Goal: Task Accomplishment & Management: Complete application form

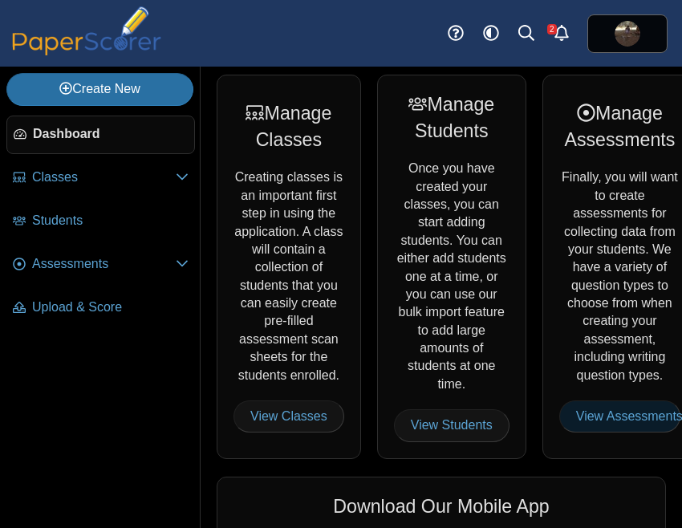
click at [593, 417] on link "View Assessments" at bounding box center [619, 416] width 121 height 32
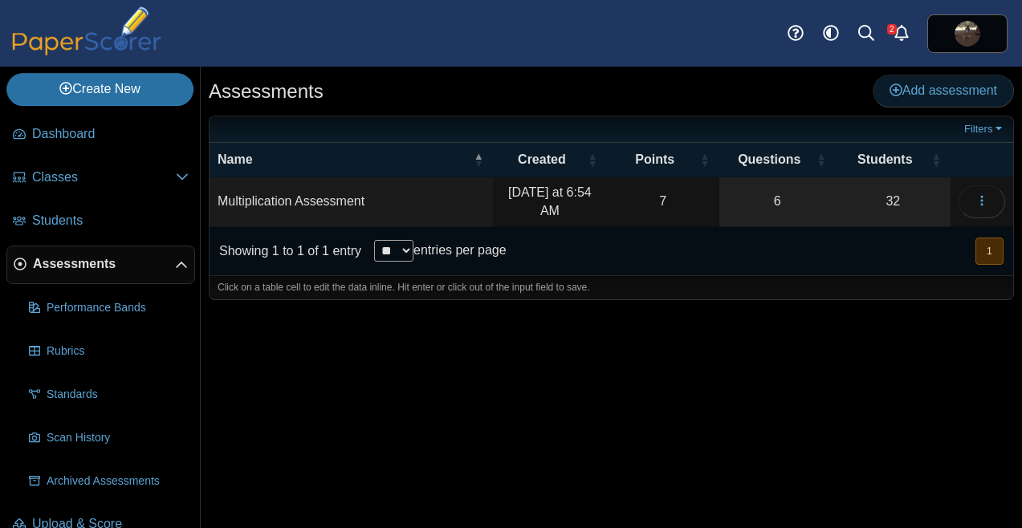
click at [681, 87] on span "Add assessment" at bounding box center [943, 90] width 108 height 14
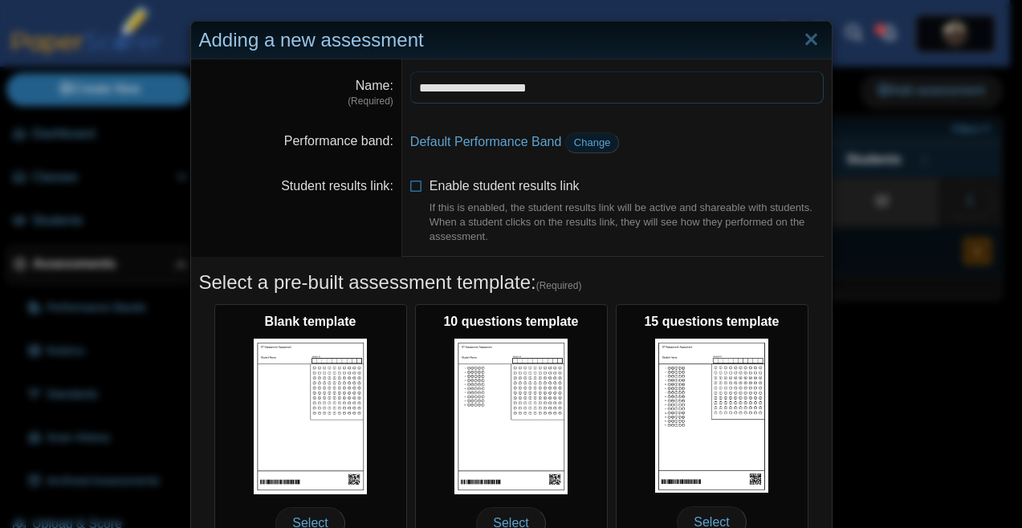
type input "**********"
click at [589, 135] on link "Change" at bounding box center [592, 142] width 55 height 21
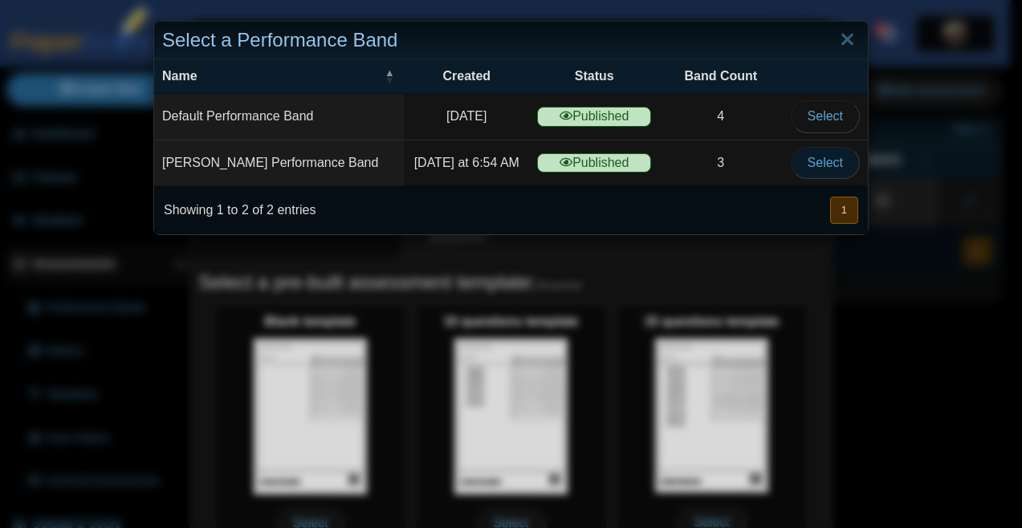
click at [681, 166] on span "Select" at bounding box center [824, 163] width 35 height 14
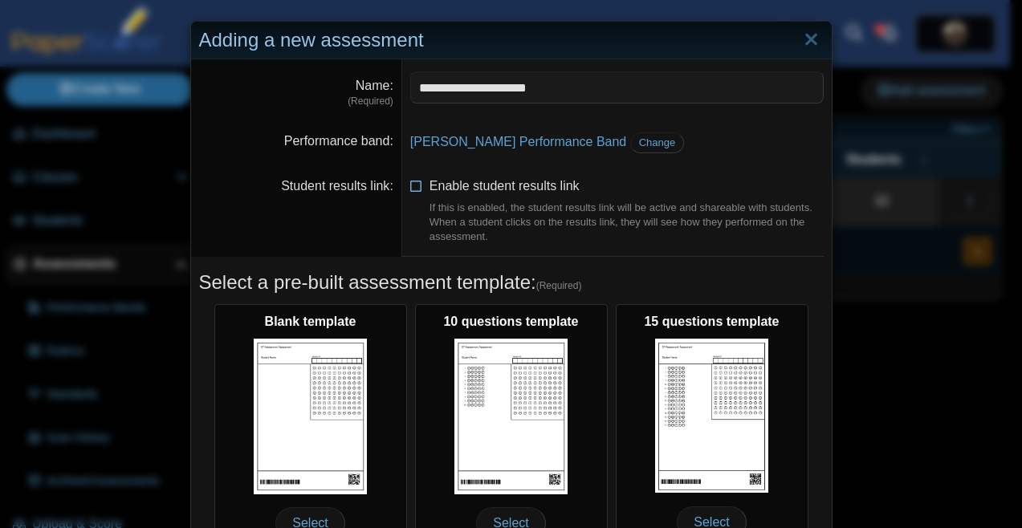
click at [475, 190] on span "Enable student results link If this is enabled, the student results link will b…" at bounding box center [626, 211] width 394 height 65
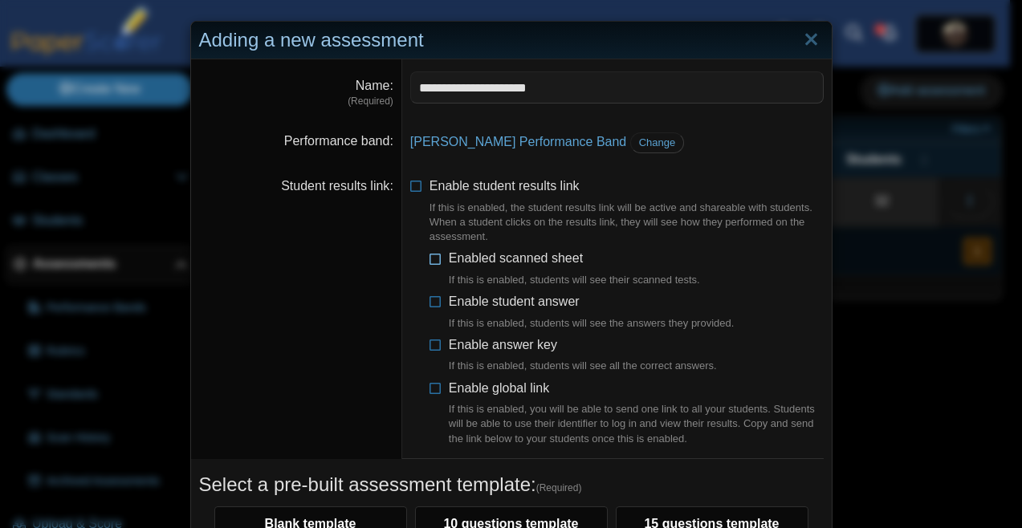
click at [461, 270] on label "Enabled scanned sheet If this is enabled, students will see their scanned tests." at bounding box center [574, 269] width 251 height 38
click at [465, 318] on div "If this is enabled, students will see the answers they provided." at bounding box center [592, 323] width 286 height 14
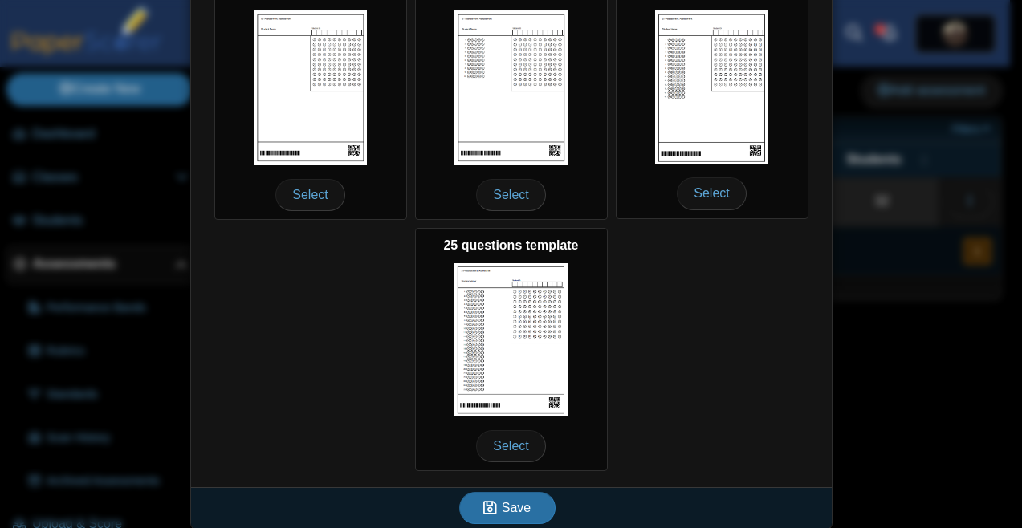
scroll to position [541, 0]
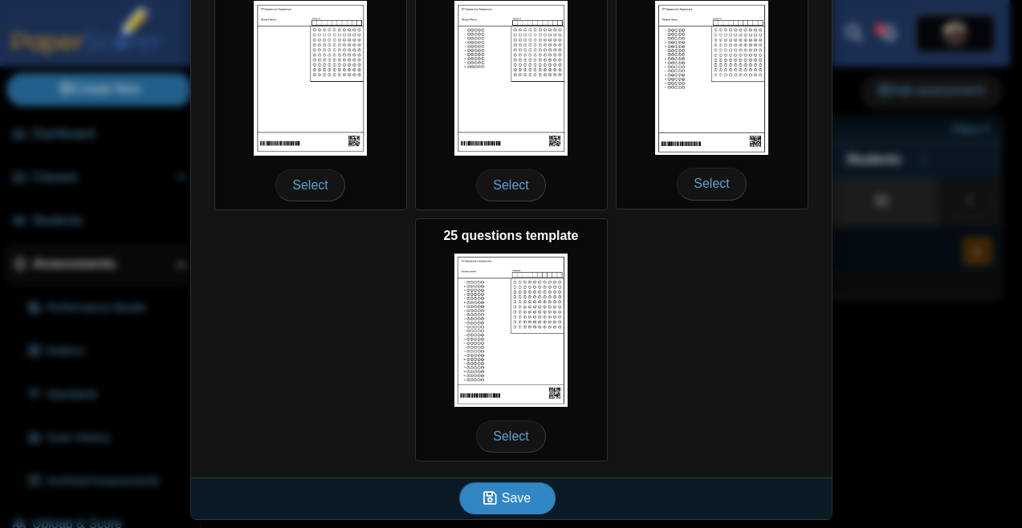
click at [490, 501] on use "submit" at bounding box center [490, 498] width 14 height 14
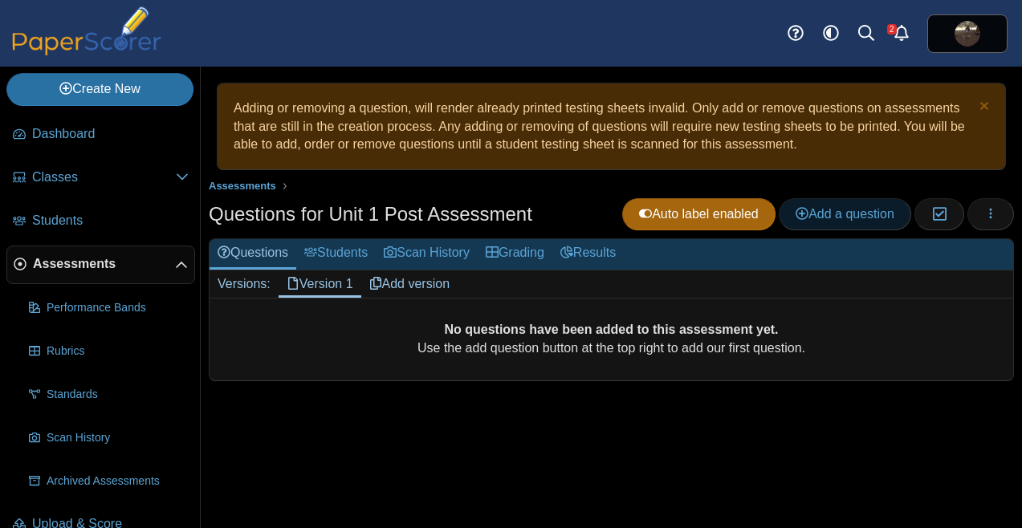
click at [844, 212] on span "Add a question" at bounding box center [844, 214] width 99 height 14
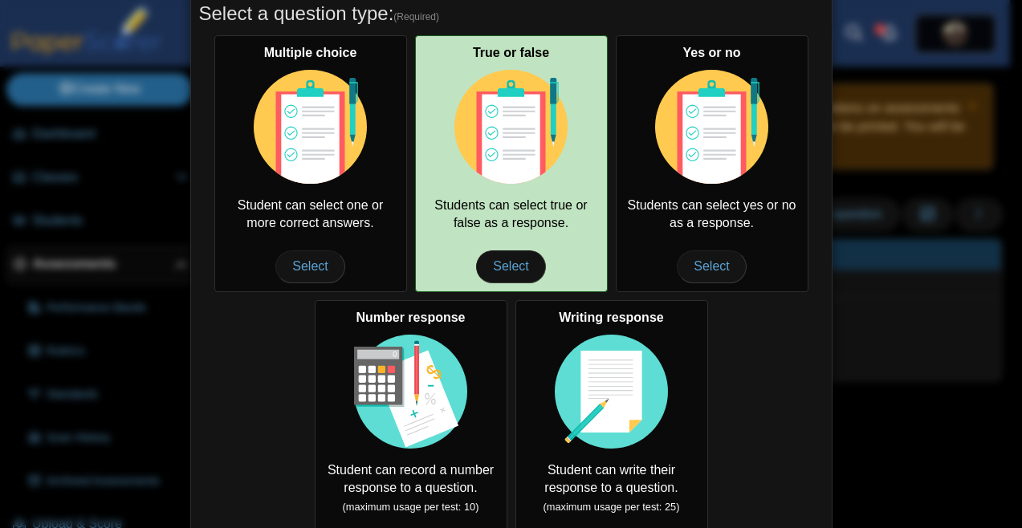
scroll to position [72, 0]
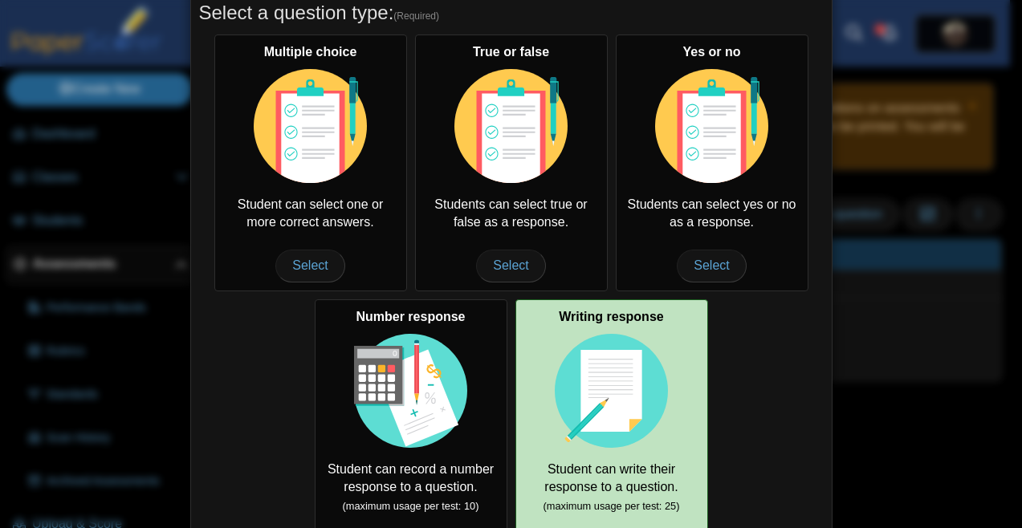
click at [543, 437] on div "Writing response Student can write their response to a question. (maximum usage…" at bounding box center [611, 436] width 193 height 274
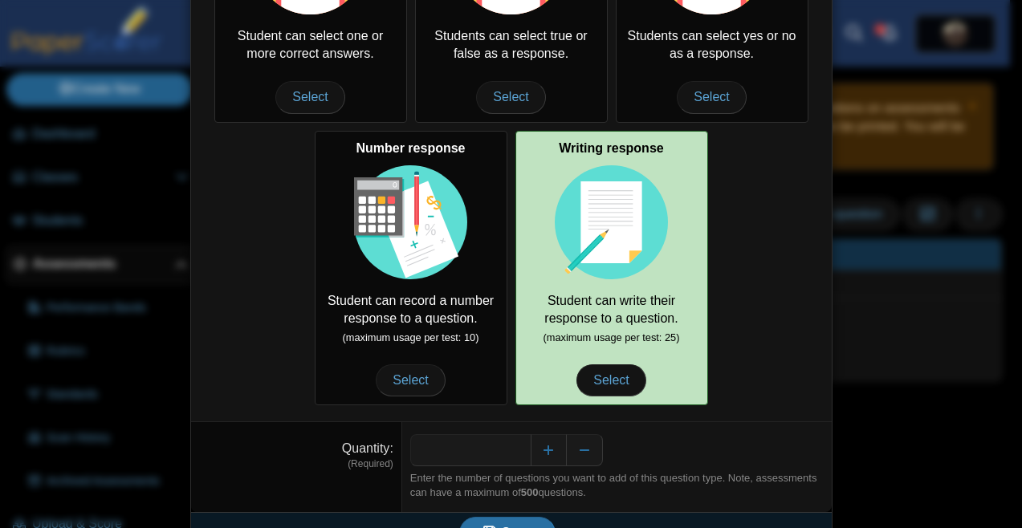
scroll to position [254, 0]
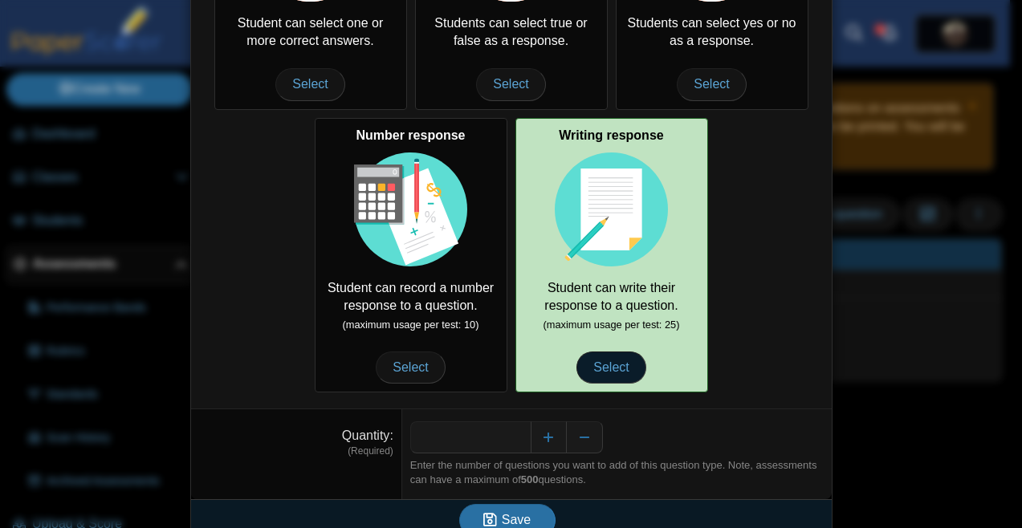
click at [624, 364] on span "Select" at bounding box center [610, 368] width 69 height 32
click at [607, 355] on span "Select" at bounding box center [610, 368] width 69 height 32
click at [600, 369] on span "Select" at bounding box center [610, 368] width 69 height 32
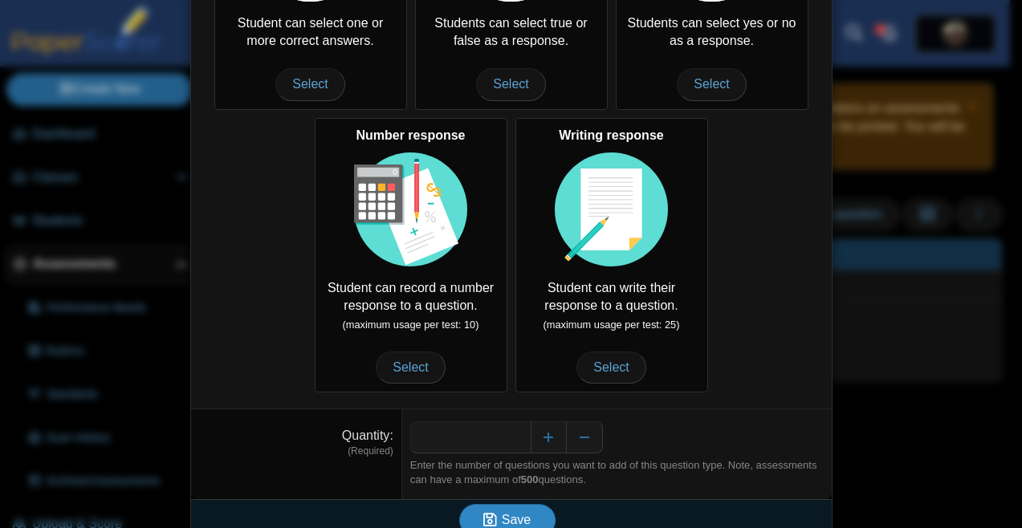
click at [491, 513] on icon "submit" at bounding box center [492, 520] width 18 height 18
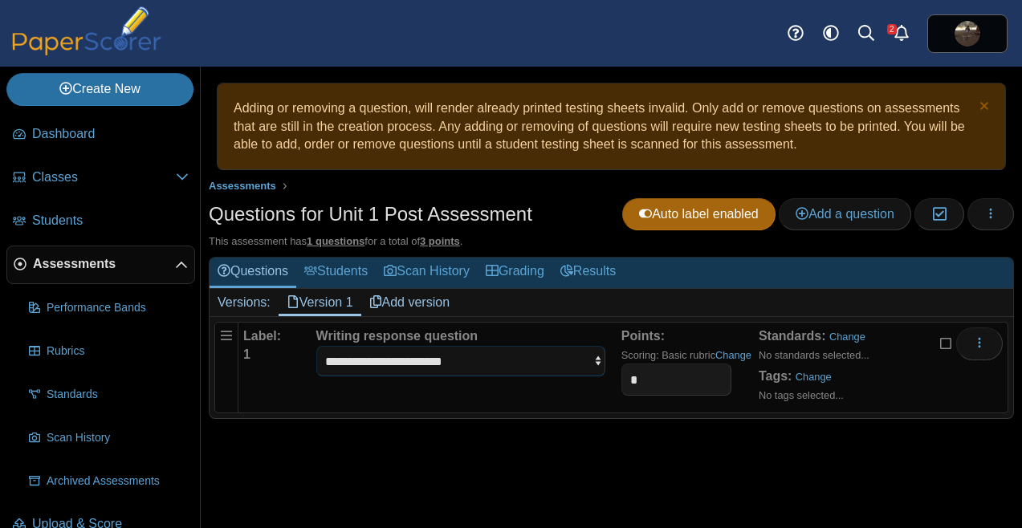
click at [372, 361] on select "**********" at bounding box center [460, 361] width 289 height 30
click at [649, 370] on input "*" at bounding box center [676, 380] width 110 height 32
click at [645, 380] on input "*" at bounding box center [676, 380] width 110 height 32
type input "*"
click at [975, 348] on icon "More options" at bounding box center [979, 342] width 13 height 13
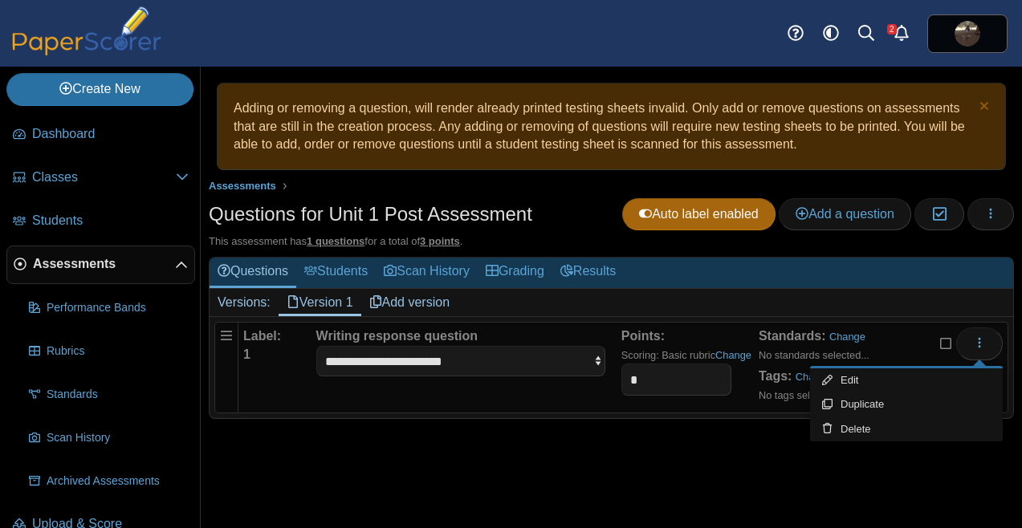
click at [568, 407] on div "**********" at bounding box center [460, 367] width 289 height 80
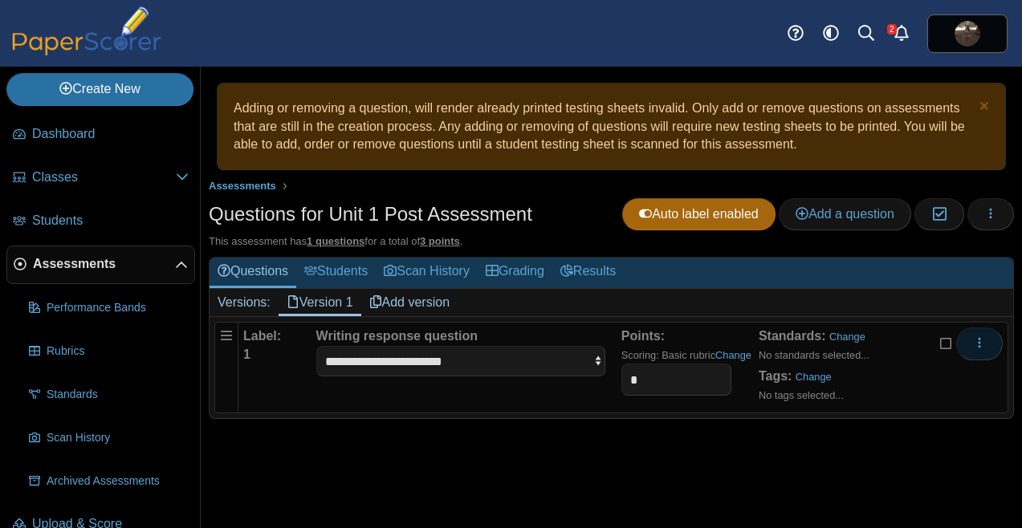
click at [978, 342] on icon "More options" at bounding box center [979, 342] width 13 height 13
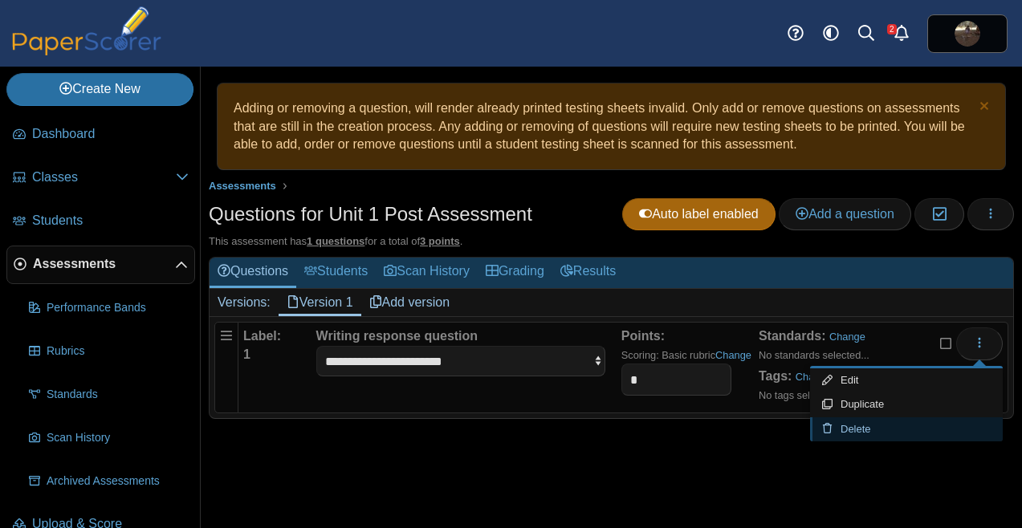
click at [848, 430] on link "Delete" at bounding box center [906, 429] width 193 height 24
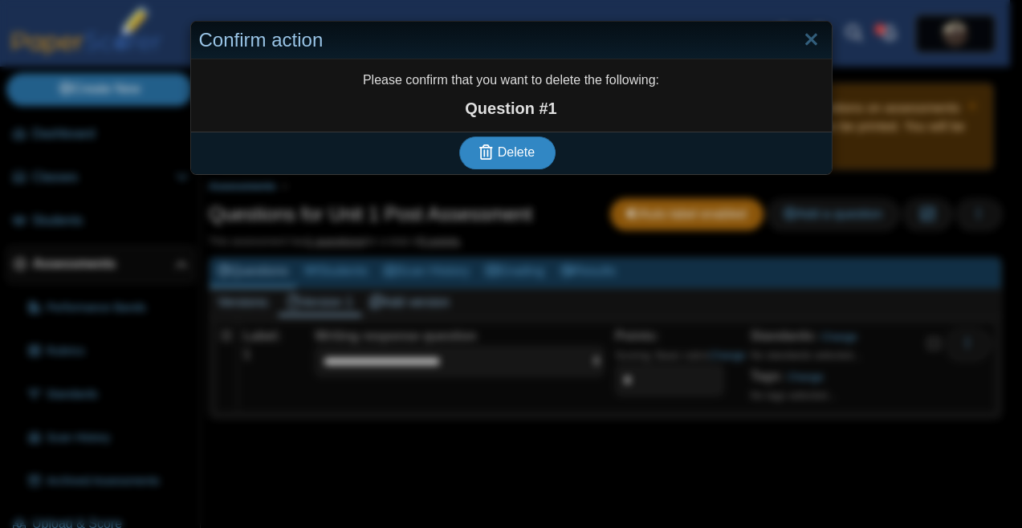
click at [510, 167] on button "Delete" at bounding box center [507, 152] width 96 height 32
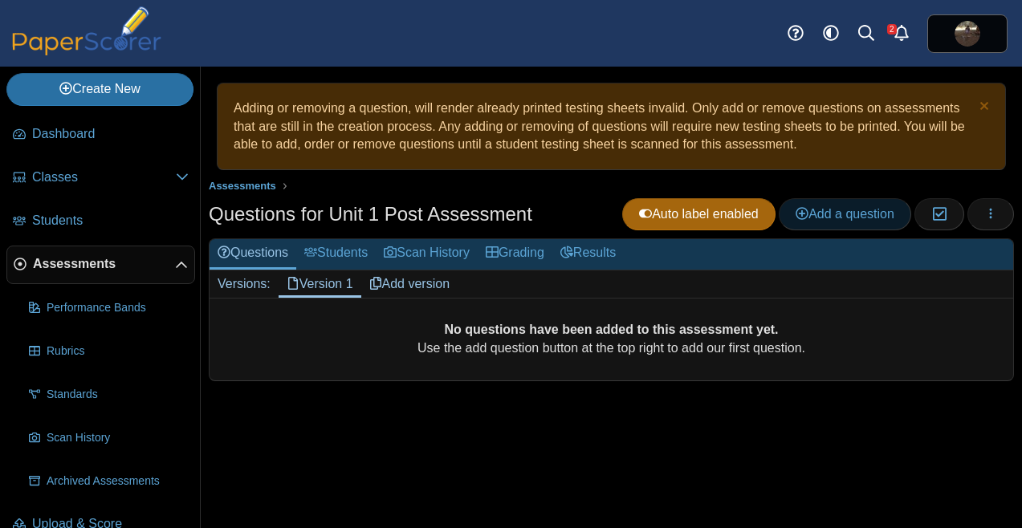
click at [815, 217] on span "Add a question" at bounding box center [844, 214] width 99 height 14
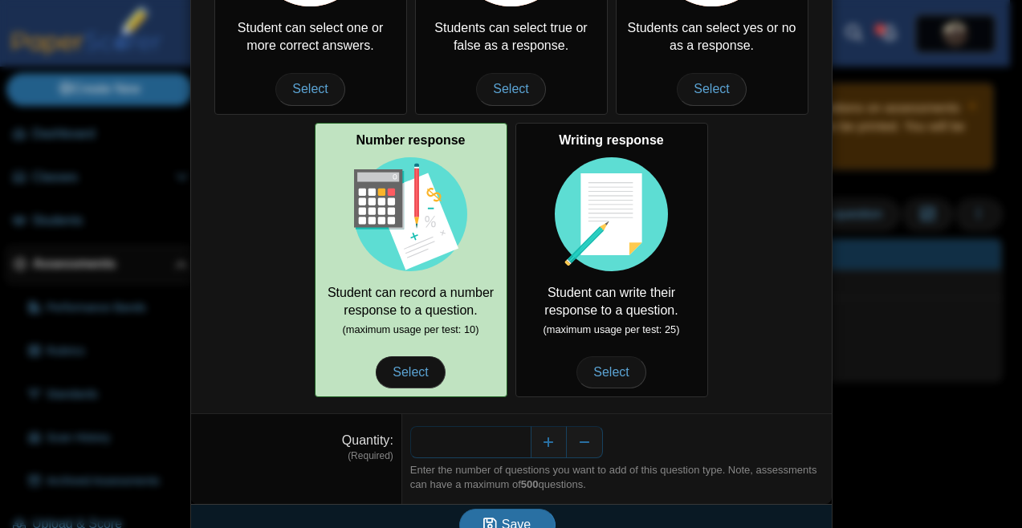
scroll to position [276, 0]
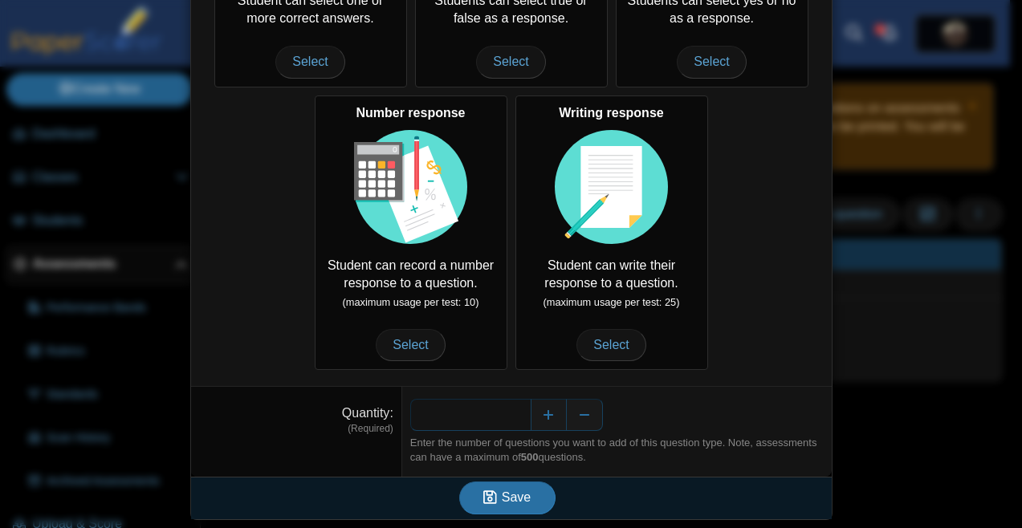
click at [522, 410] on input "*" at bounding box center [470, 415] width 120 height 32
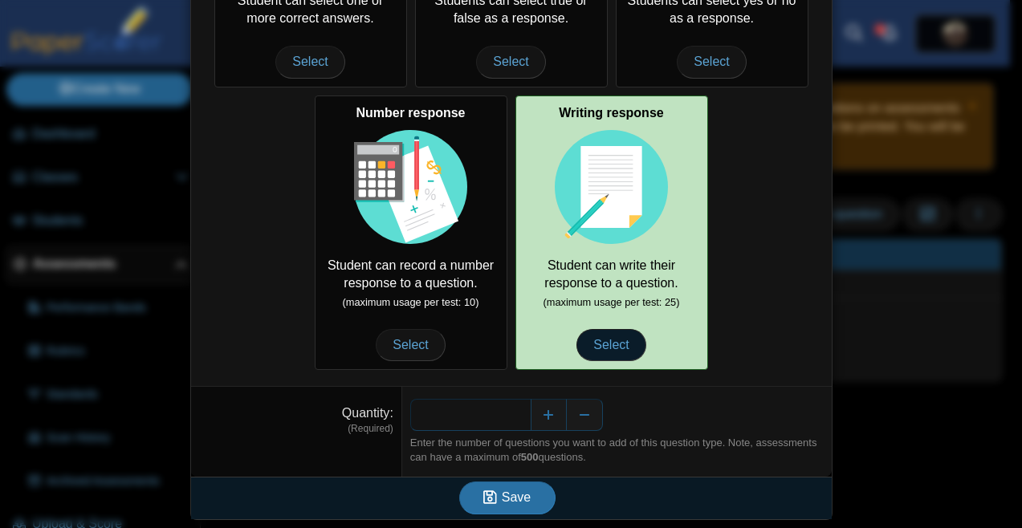
type input "*"
click at [583, 354] on span "Select" at bounding box center [610, 345] width 69 height 32
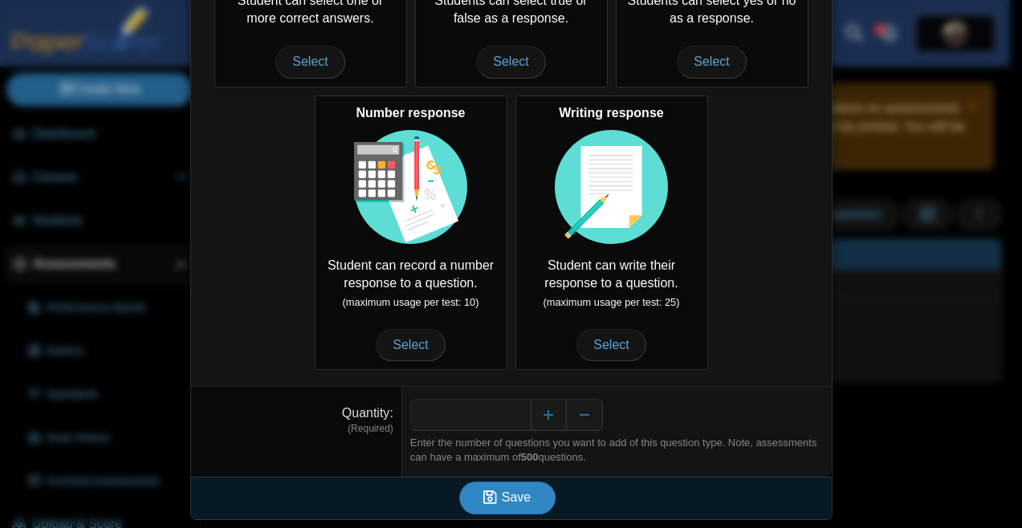
click at [522, 498] on span "Save" at bounding box center [516, 497] width 29 height 14
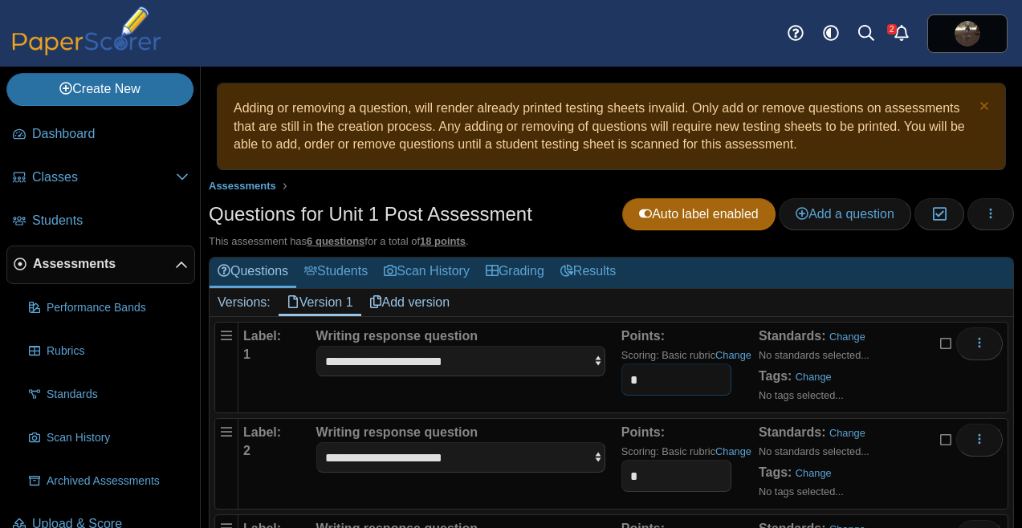
click at [655, 384] on input "*" at bounding box center [676, 380] width 110 height 32
type input "*"
click at [649, 480] on input "*" at bounding box center [676, 476] width 110 height 32
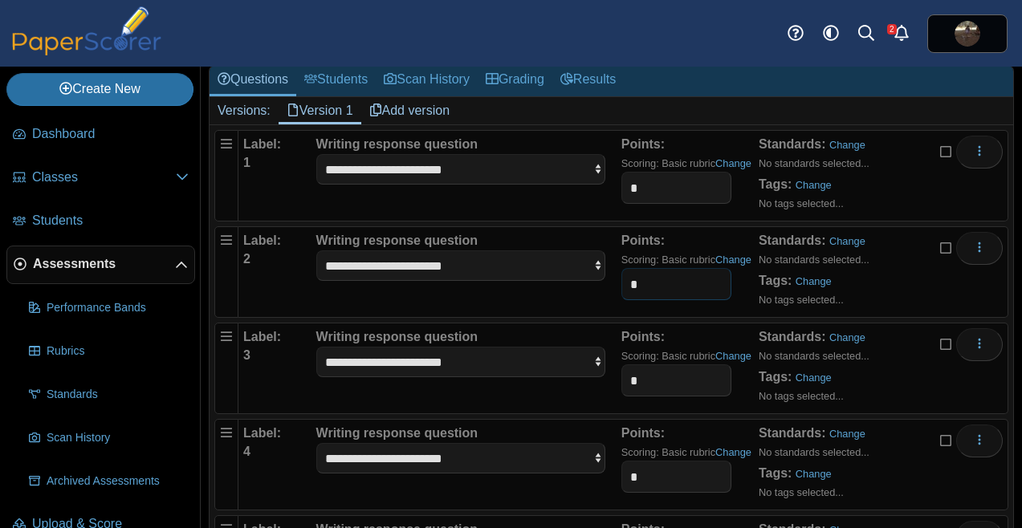
scroll to position [262, 0]
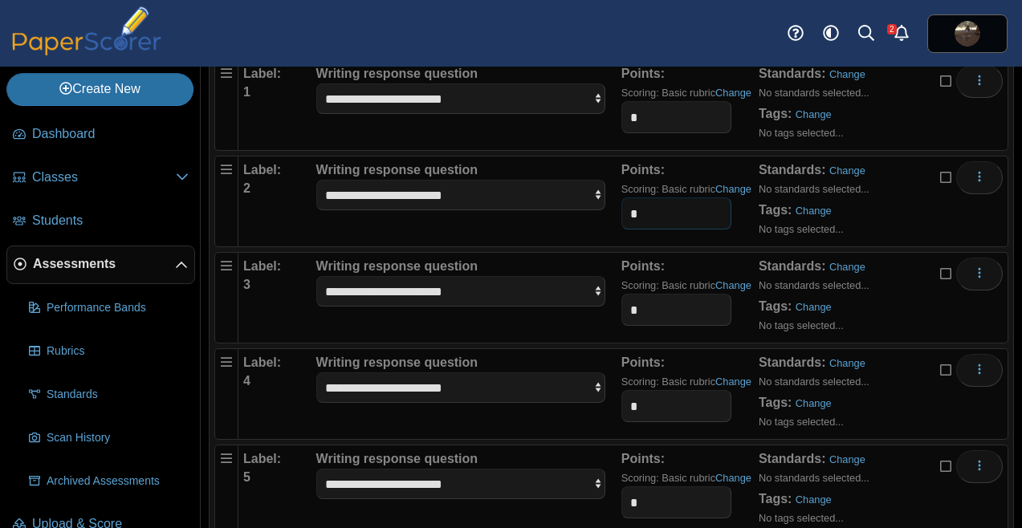
type input "*"
click at [648, 310] on input "*" at bounding box center [676, 310] width 110 height 32
type input "*"
click at [648, 395] on input "*" at bounding box center [676, 406] width 110 height 32
type input "*"
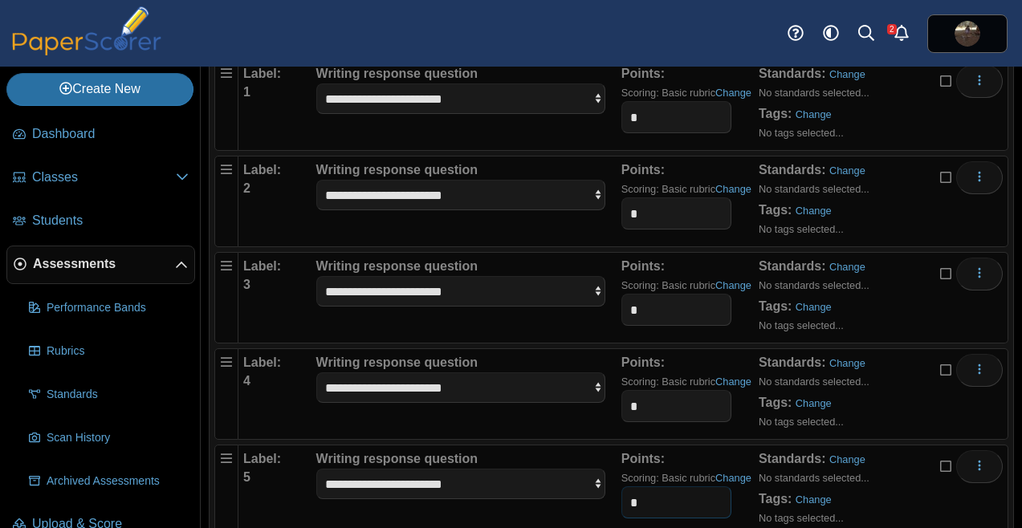
click at [650, 494] on input "*" at bounding box center [676, 502] width 110 height 32
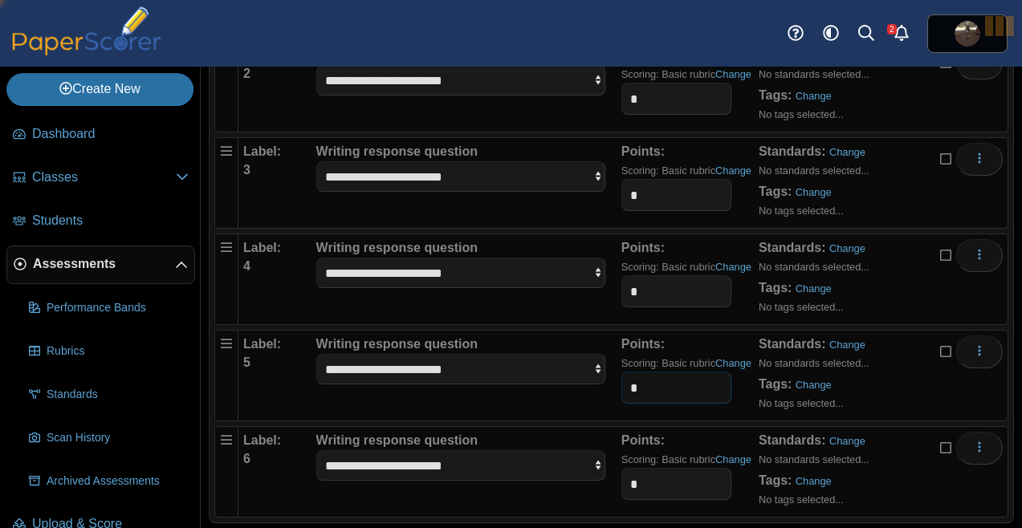
scroll to position [404, 0]
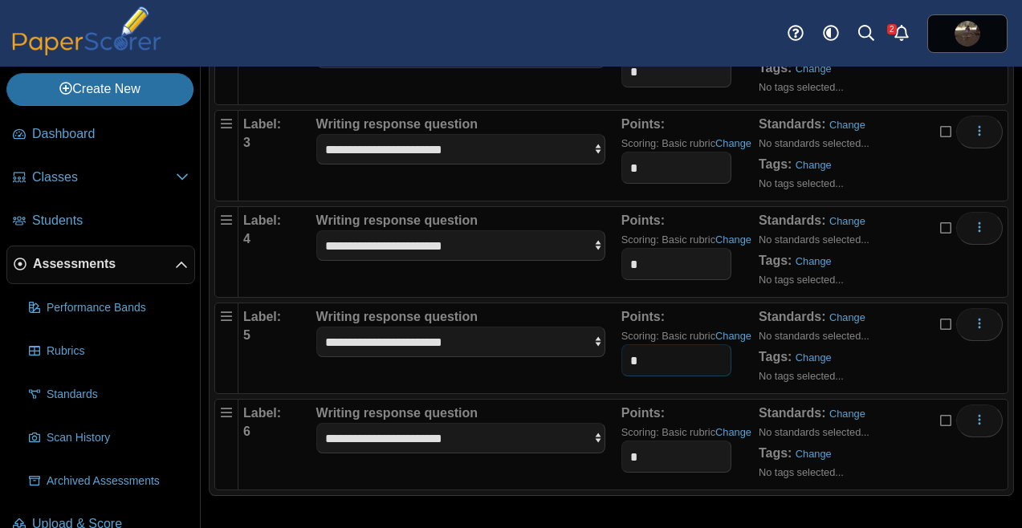
type input "*"
click at [640, 459] on input "*" at bounding box center [676, 457] width 110 height 32
type input "*"
click at [587, 483] on div "**********" at bounding box center [460, 444] width 289 height 80
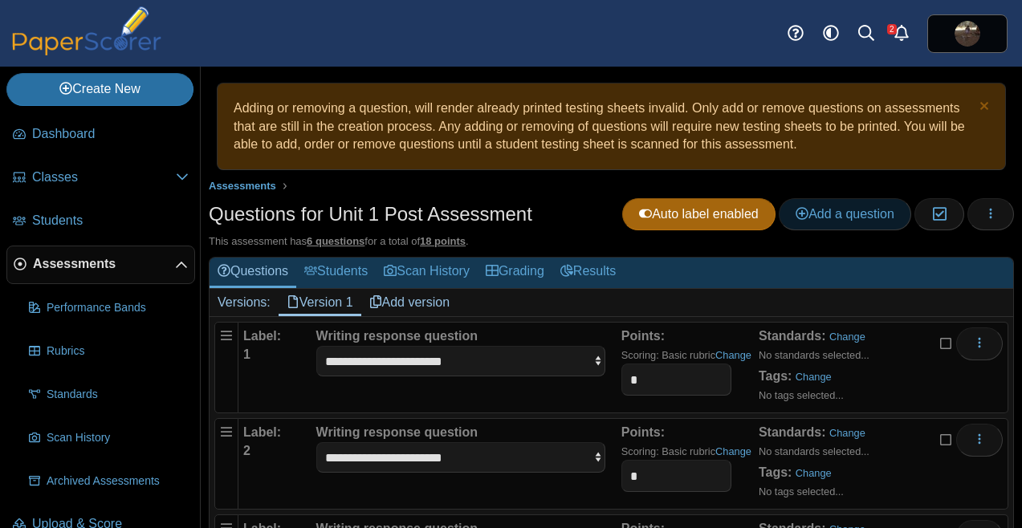
click at [842, 214] on span "Add a question" at bounding box center [844, 214] width 99 height 14
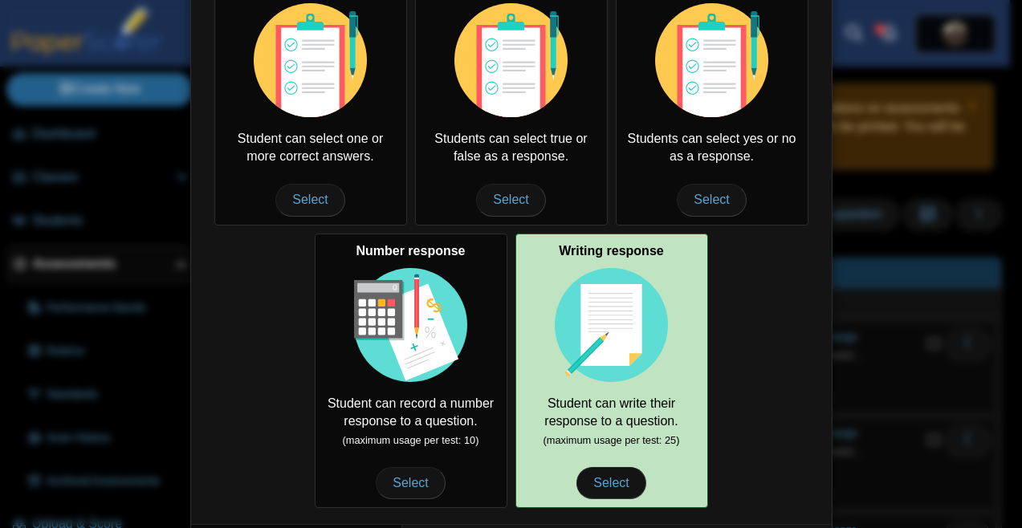
click at [587, 395] on div "Writing response Student can write their response to a question. (maximum usage…" at bounding box center [611, 371] width 193 height 274
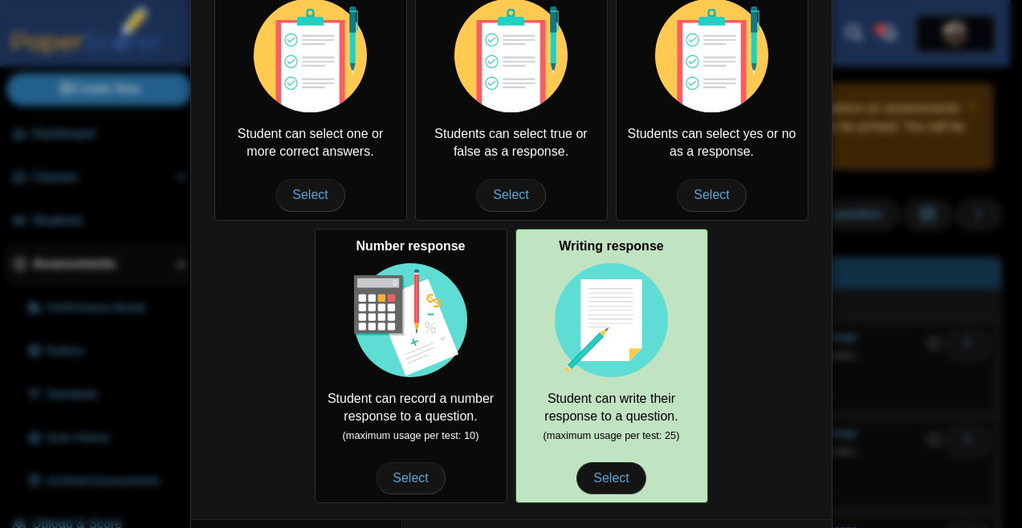
scroll to position [275, 0]
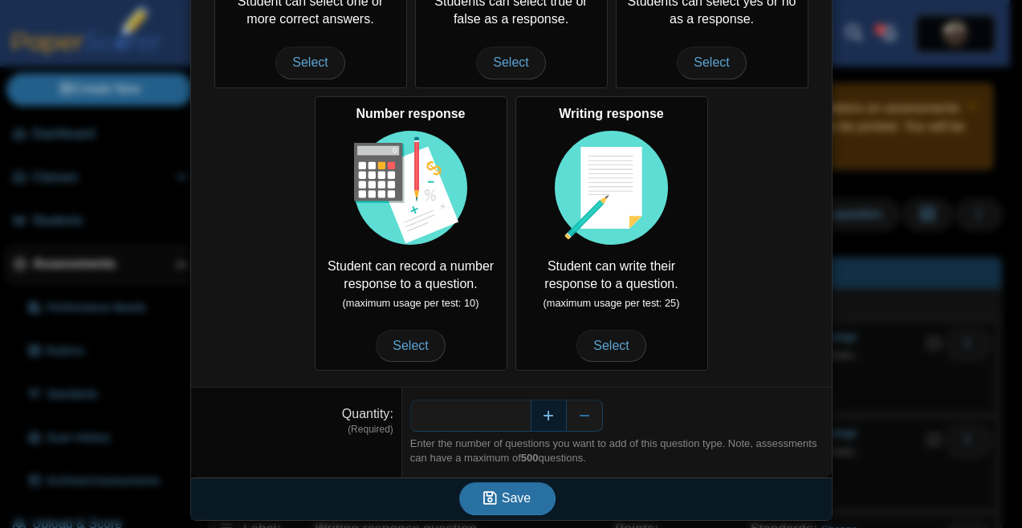
click at [538, 420] on button "Increase" at bounding box center [549, 416] width 36 height 32
type input "*"
click at [492, 502] on icon "submit" at bounding box center [492, 499] width 18 height 18
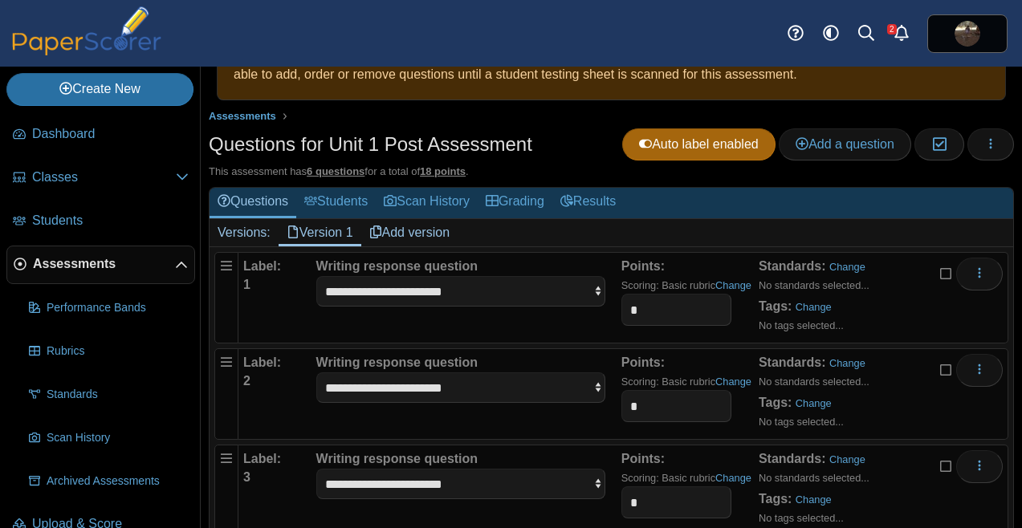
scroll to position [0, 0]
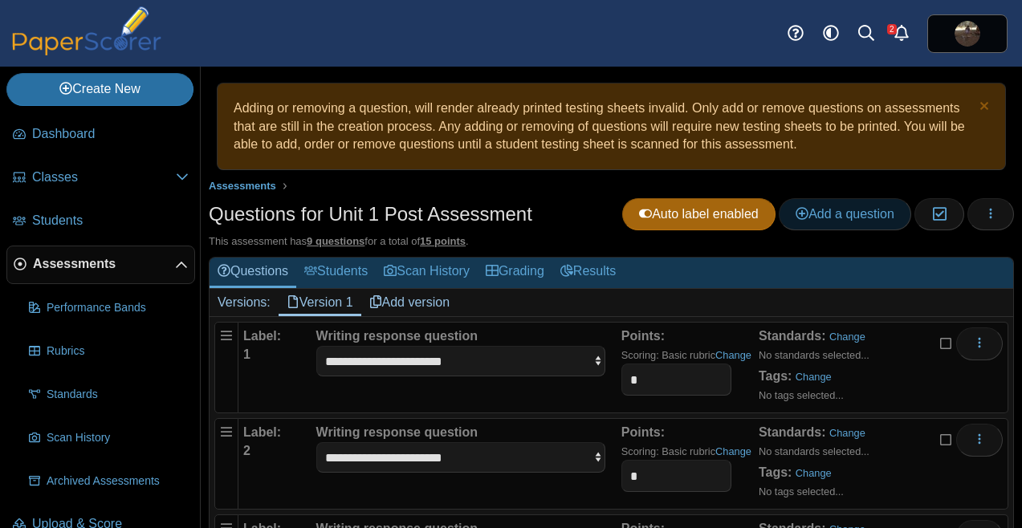
click at [852, 209] on span "Add a question" at bounding box center [844, 214] width 99 height 14
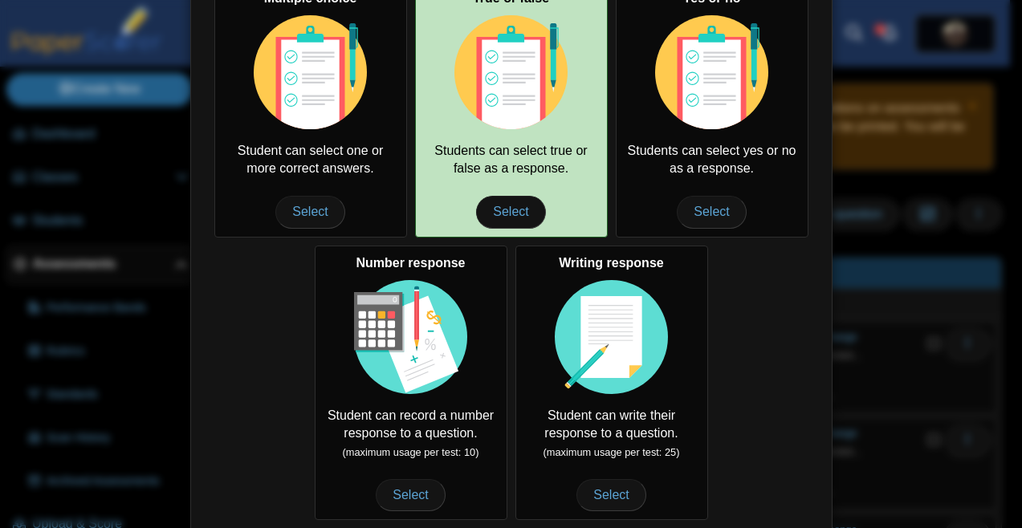
scroll to position [149, 0]
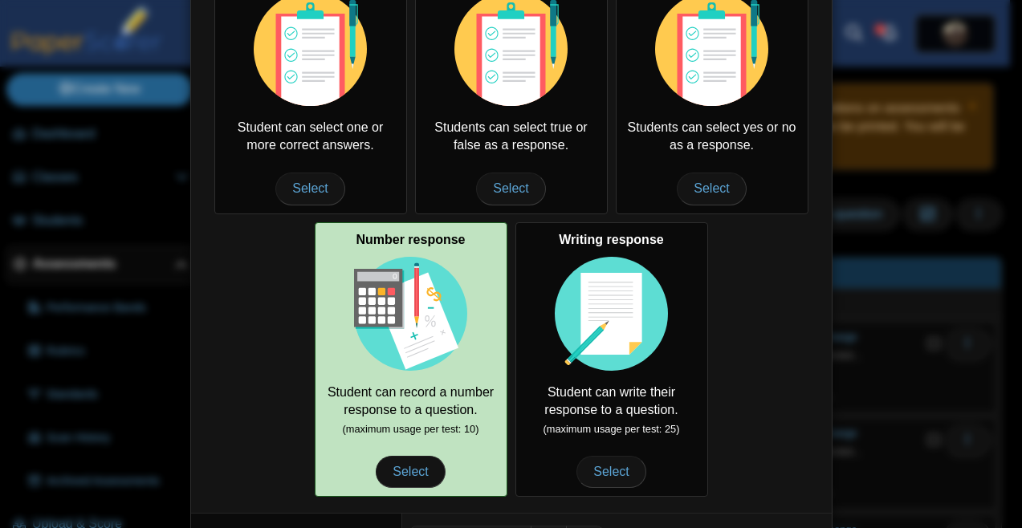
click at [458, 409] on div "Number response Student can record a number response to a question. (maximum us…" at bounding box center [411, 359] width 193 height 274
click at [413, 477] on span "Select" at bounding box center [410, 472] width 69 height 32
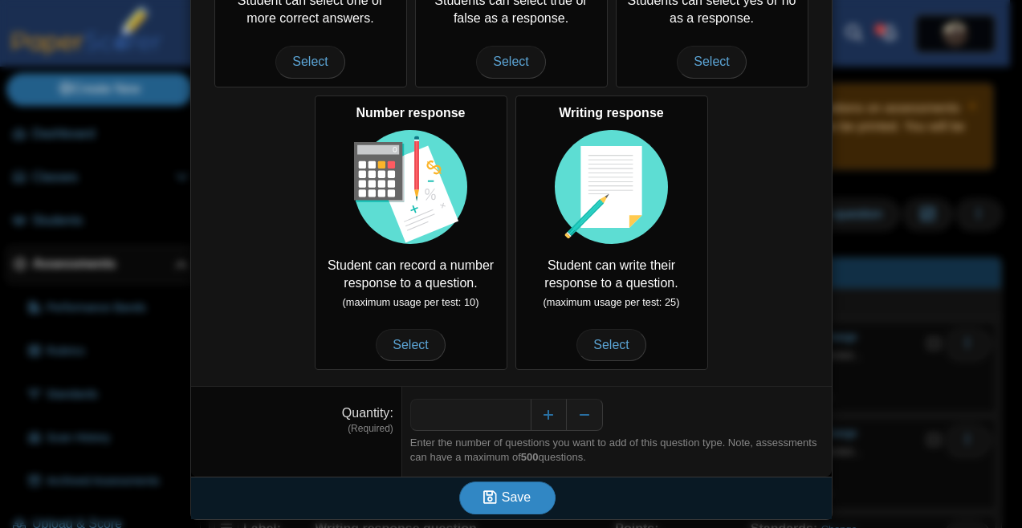
click at [502, 495] on span "Save" at bounding box center [516, 497] width 29 height 14
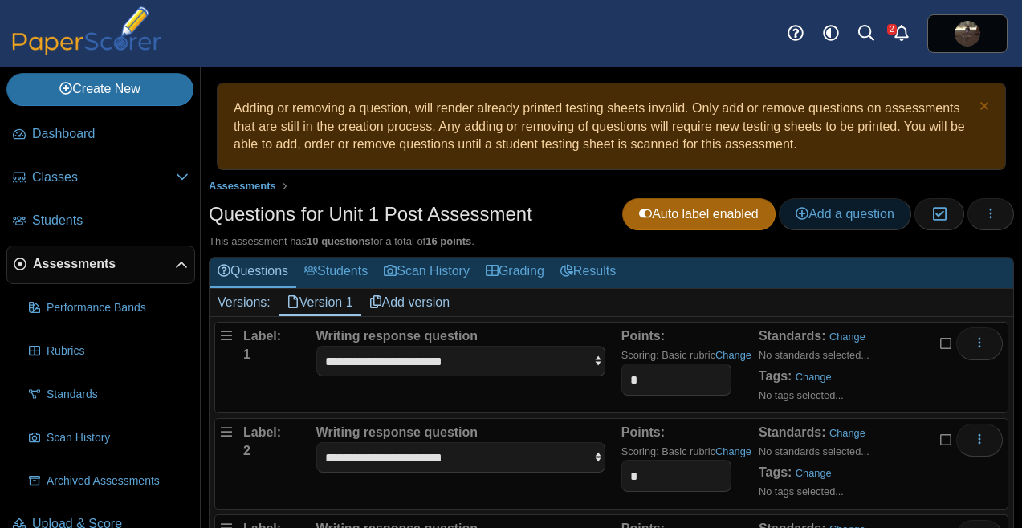
click at [837, 219] on span "Add a question" at bounding box center [844, 214] width 99 height 14
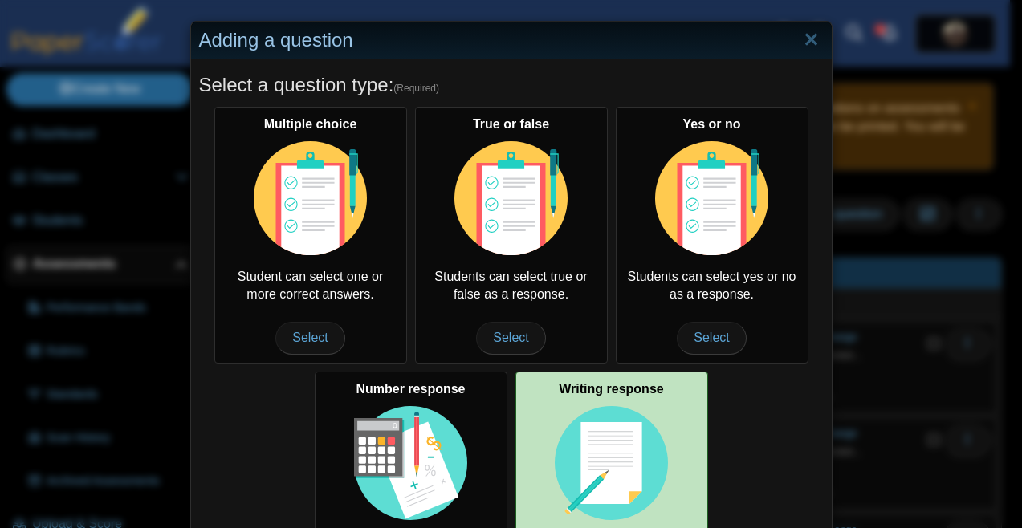
scroll to position [276, 0]
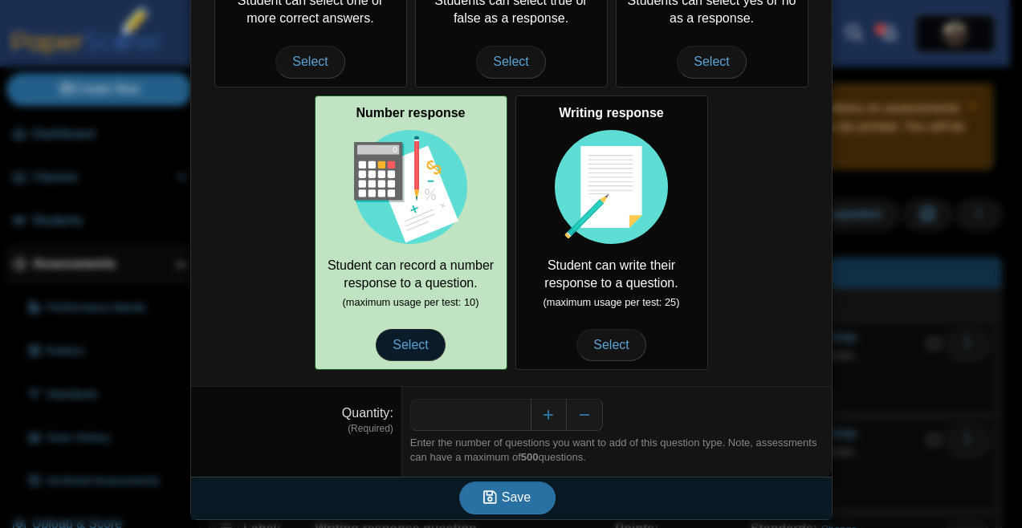
click at [426, 350] on span "Select" at bounding box center [410, 345] width 69 height 32
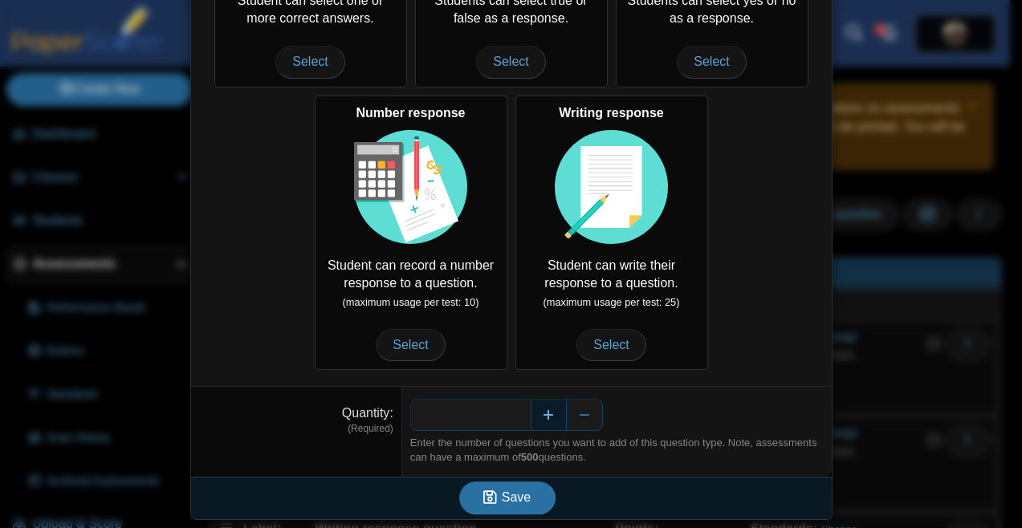
click at [535, 399] on button "Increase" at bounding box center [549, 415] width 36 height 32
type input "*"
click at [502, 498] on span "Save" at bounding box center [516, 497] width 29 height 14
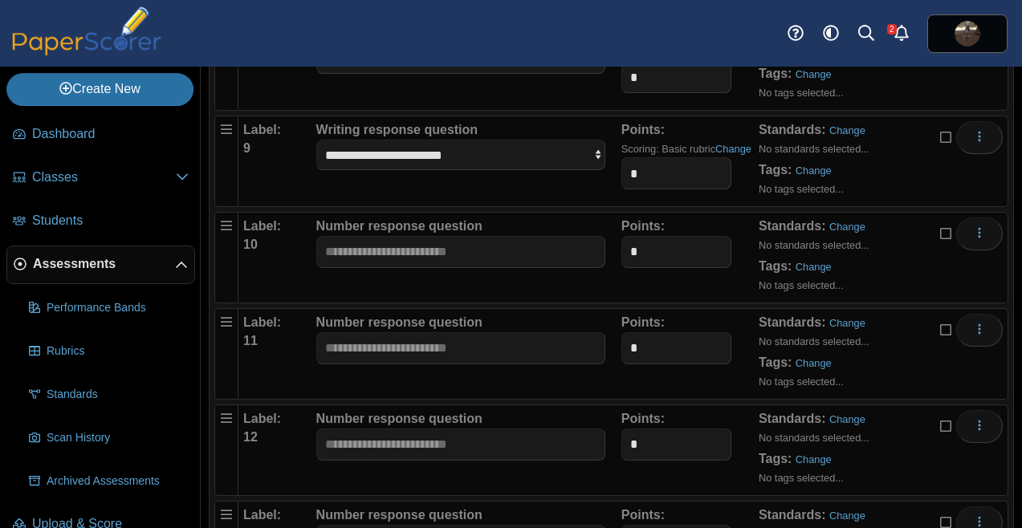
scroll to position [970, 0]
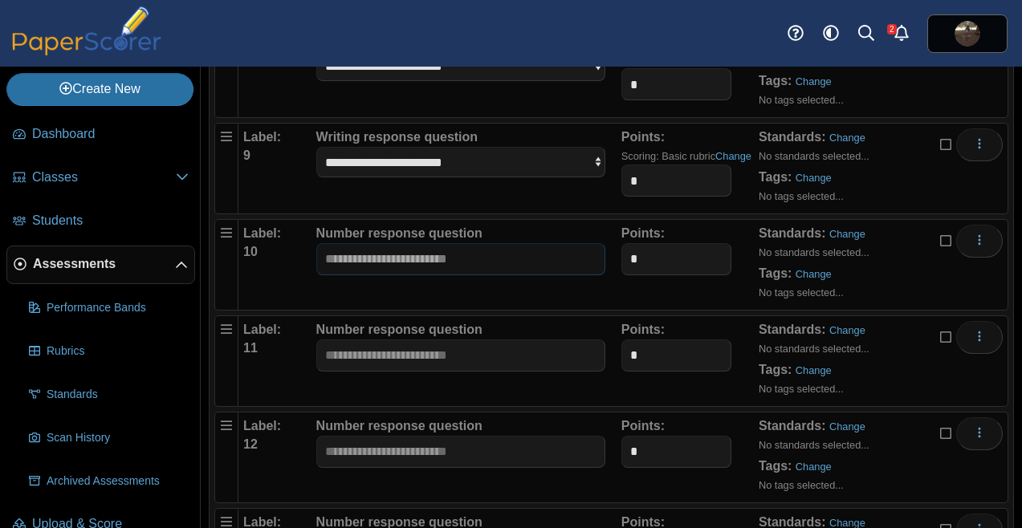
click at [385, 252] on input "text" at bounding box center [460, 259] width 289 height 32
type input "**"
click at [441, 363] on input "text" at bounding box center [460, 355] width 289 height 32
type input "**"
click at [419, 461] on input "text" at bounding box center [460, 452] width 289 height 32
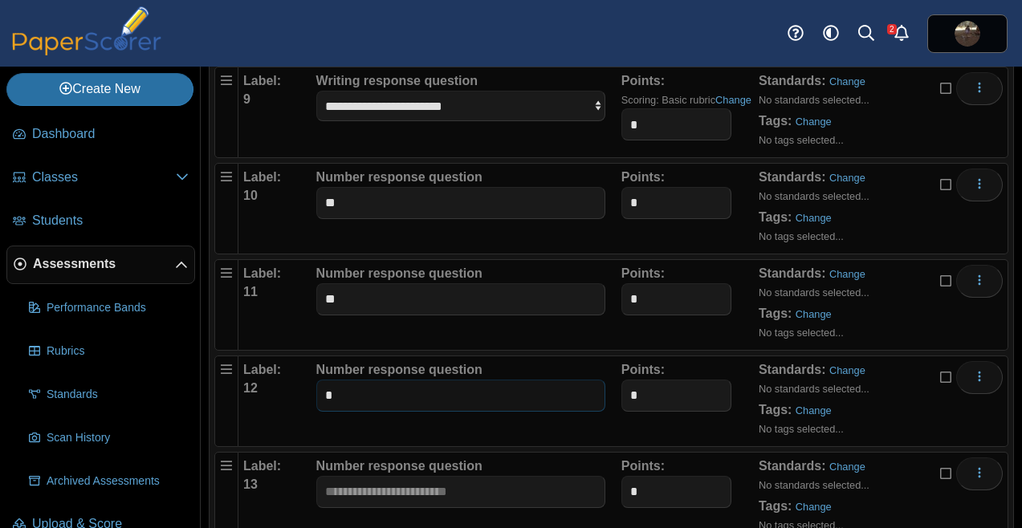
scroll to position [1040, 0]
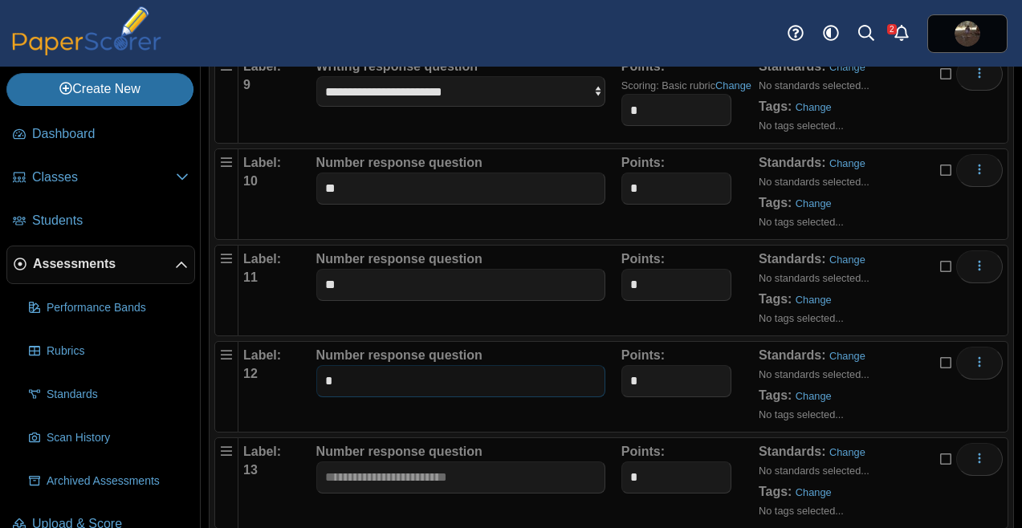
type input "*"
click at [400, 477] on input "text" at bounding box center [460, 477] width 289 height 32
type input "*"
click at [441, 515] on div "Number response question *" at bounding box center [460, 483] width 289 height 80
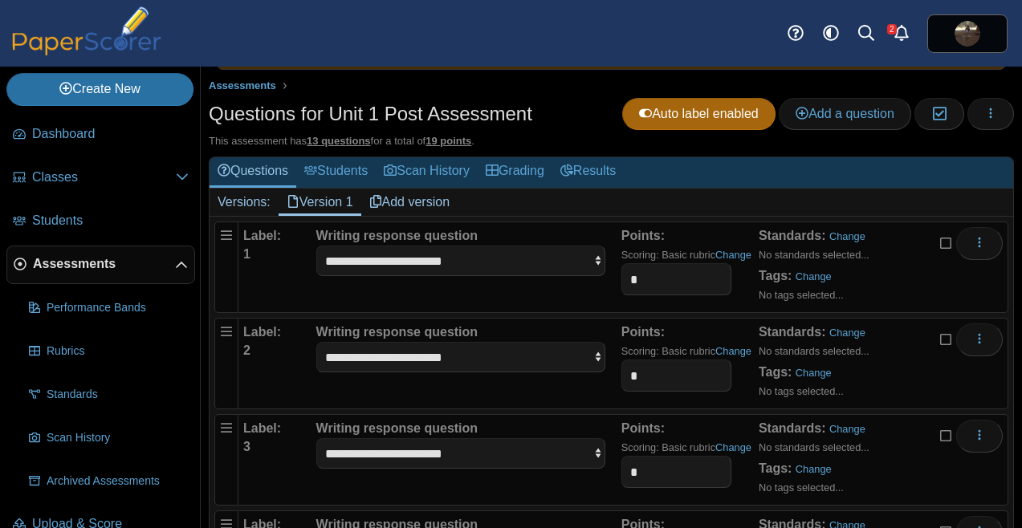
scroll to position [87, 0]
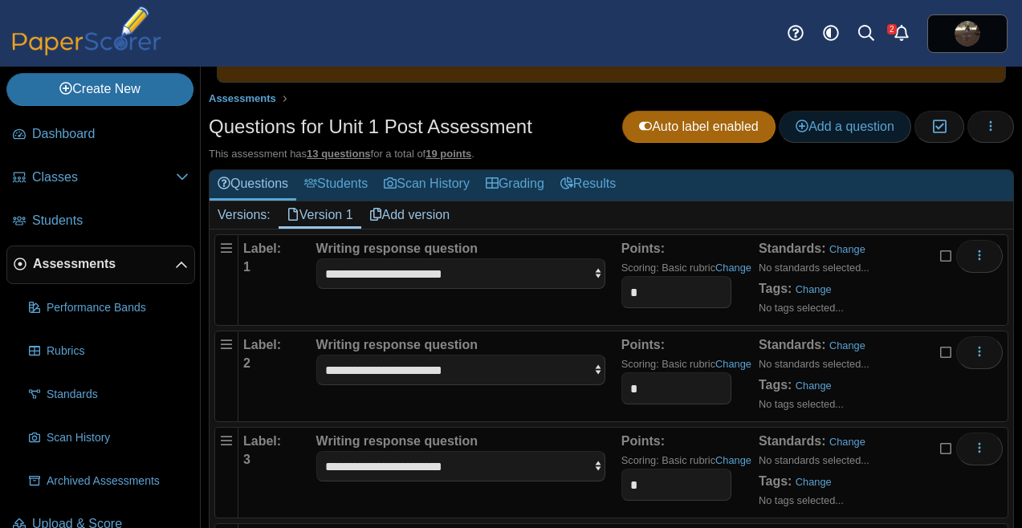
click at [841, 136] on link "Add a question" at bounding box center [844, 127] width 132 height 32
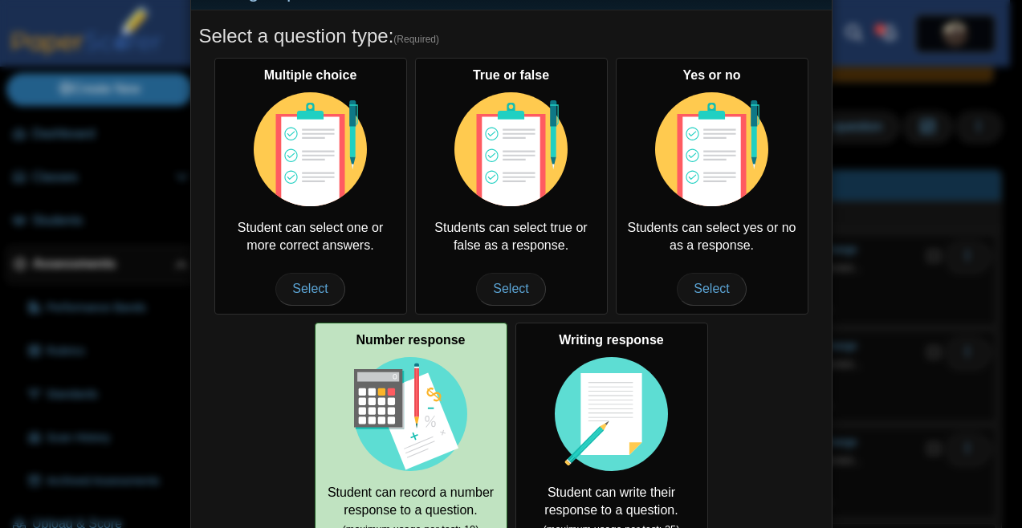
scroll to position [276, 0]
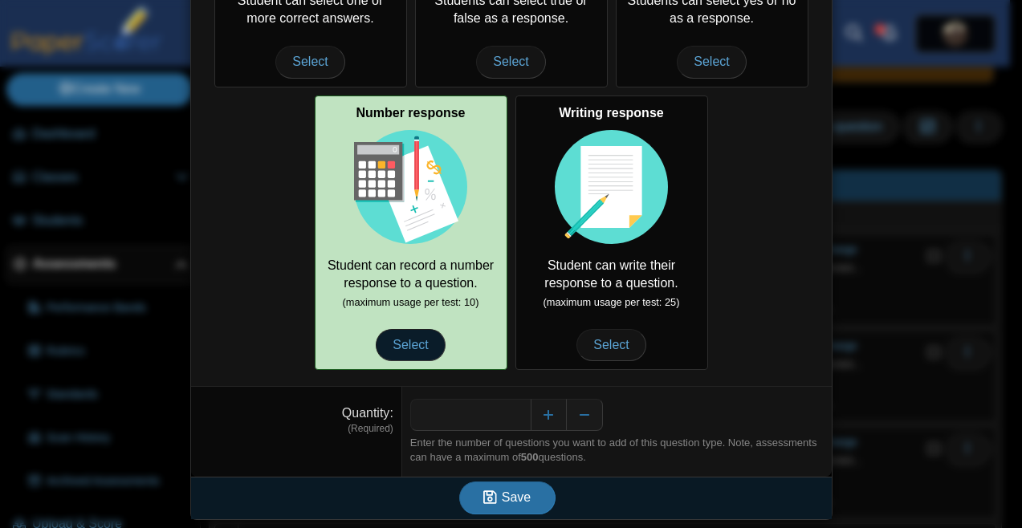
click at [424, 344] on span "Select" at bounding box center [410, 345] width 69 height 32
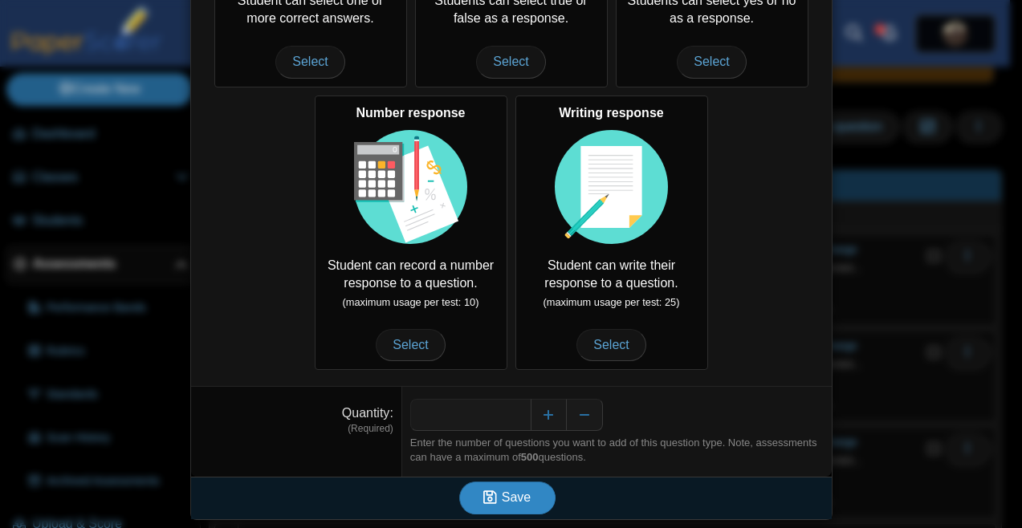
click at [503, 502] on span "Save" at bounding box center [516, 497] width 29 height 14
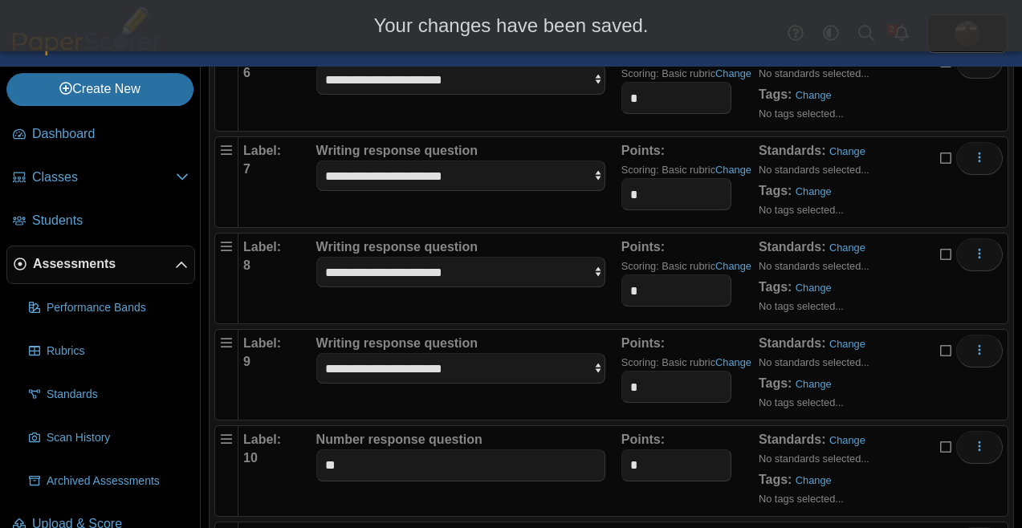
scroll to position [1079, 0]
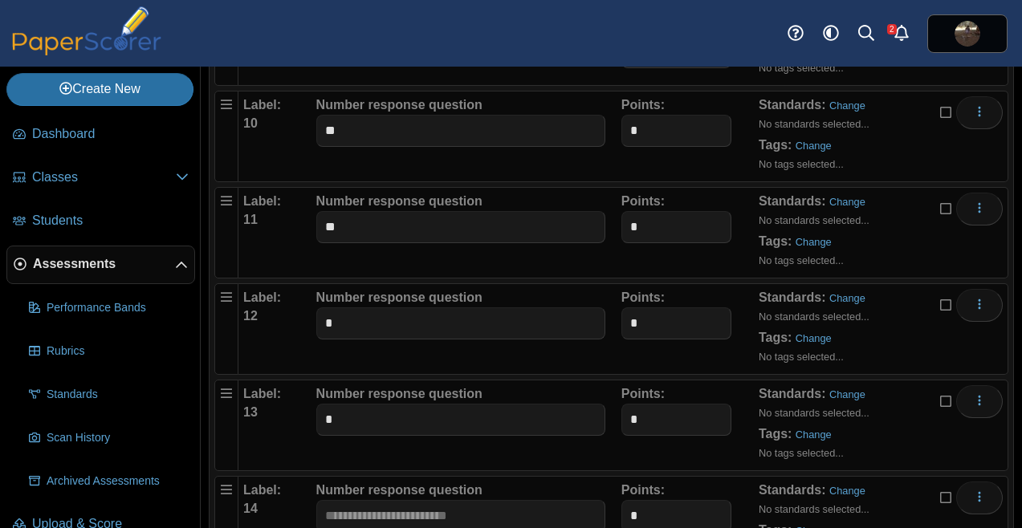
scroll to position [1175, 0]
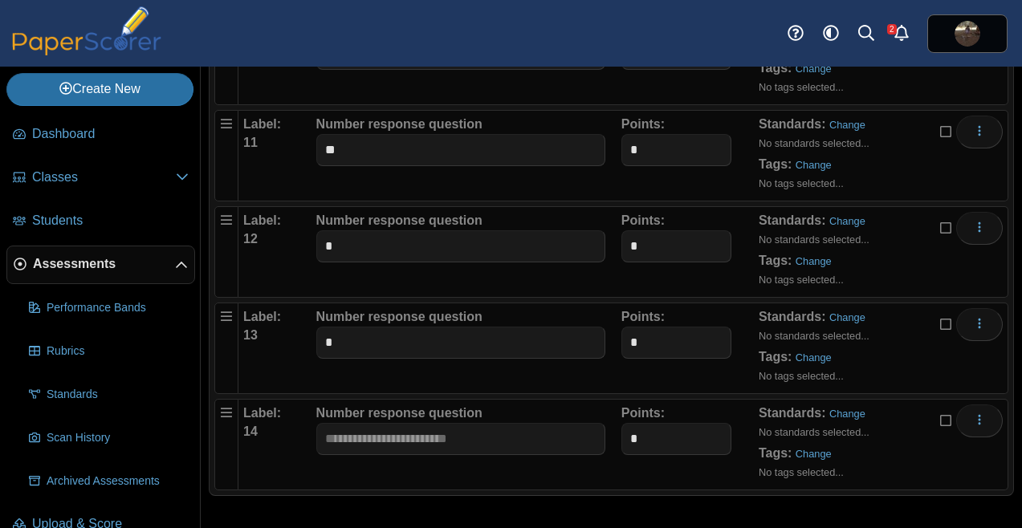
click at [423, 457] on div "Number response question" at bounding box center [460, 444] width 289 height 80
click at [423, 452] on input "text" at bounding box center [460, 439] width 289 height 32
type input "*"
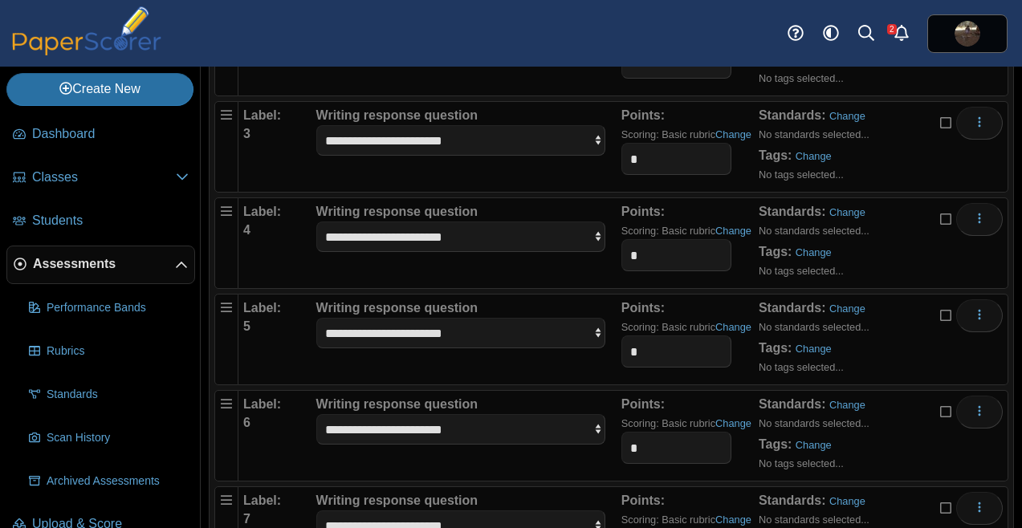
scroll to position [0, 0]
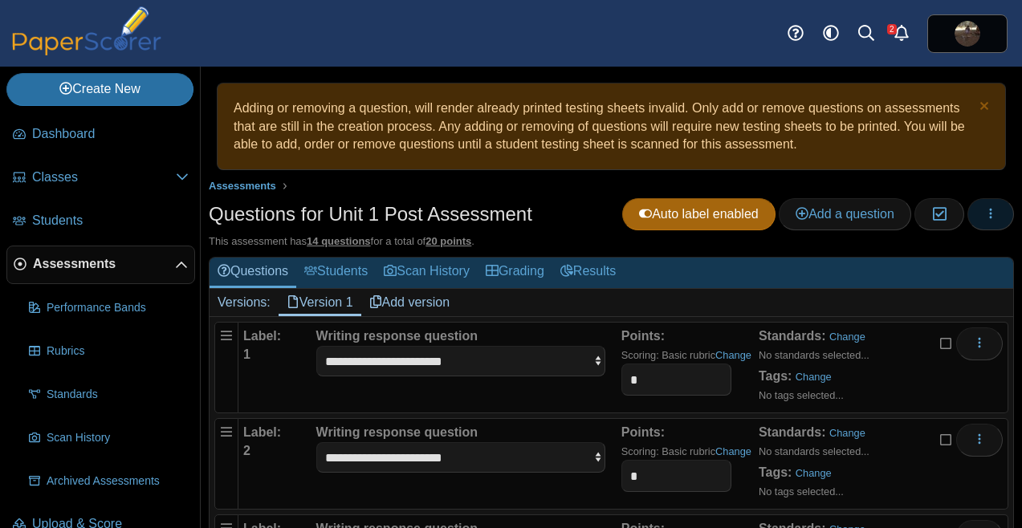
click at [984, 217] on icon "button" at bounding box center [990, 213] width 13 height 13
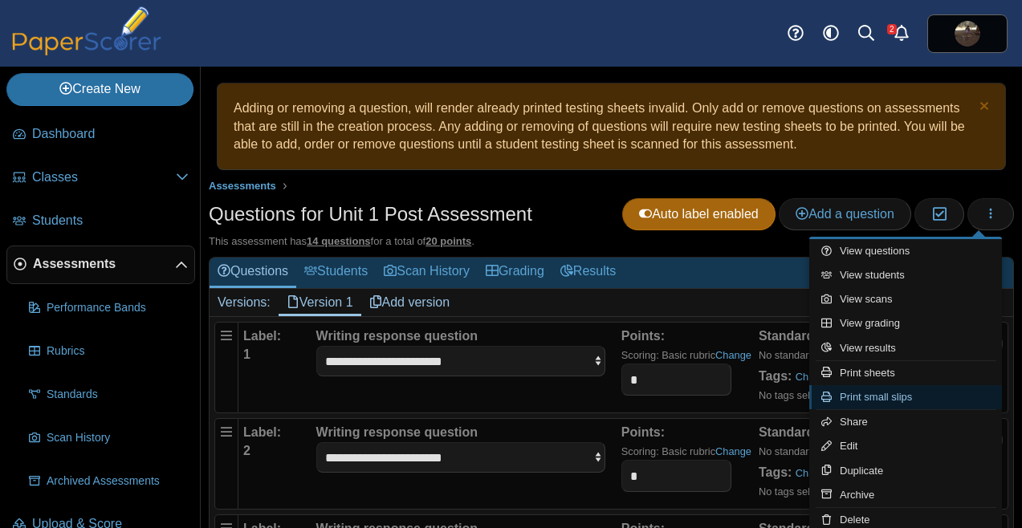
click at [861, 396] on link "Print small slips" at bounding box center [905, 397] width 193 height 24
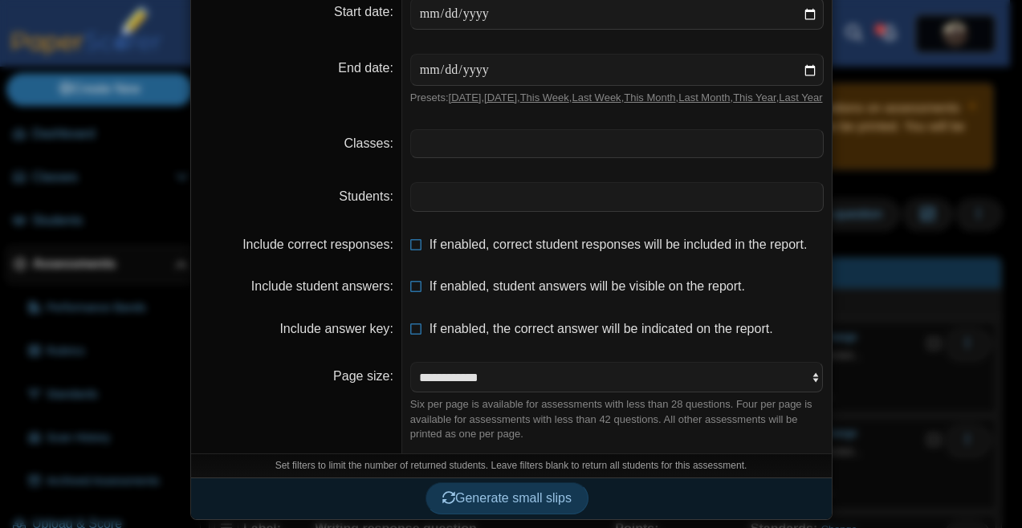
scroll to position [88, 0]
